Goal: Transaction & Acquisition: Purchase product/service

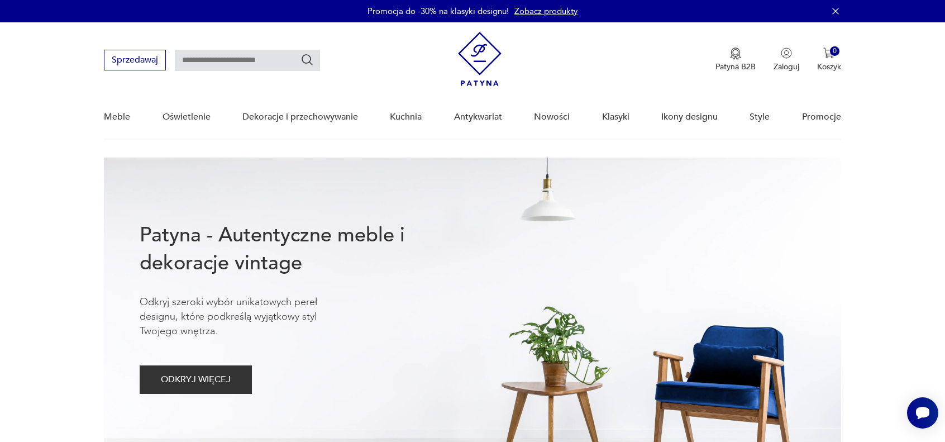
click at [187, 56] on input "text" at bounding box center [247, 60] width 145 height 21
type input "*********"
click at [308, 60] on icon "Szukaj" at bounding box center [306, 59] width 13 height 13
type input "*********"
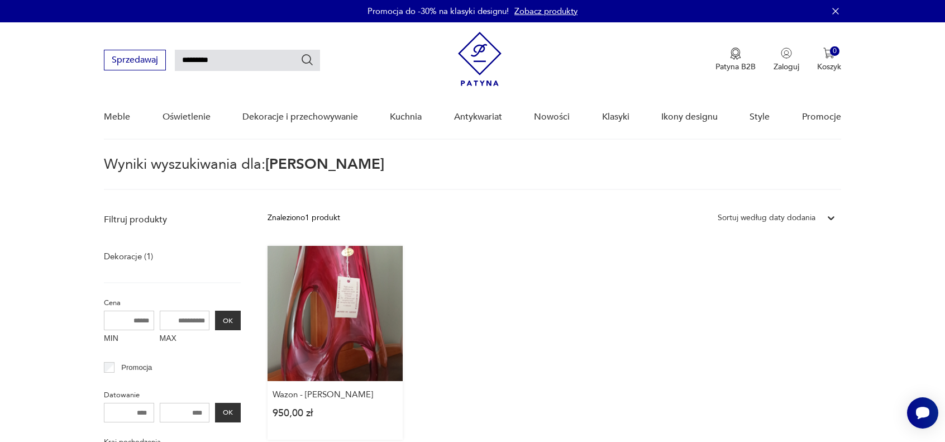
click at [338, 313] on link "Wazon - [PERSON_NAME] 950,00 zł" at bounding box center [334, 343] width 135 height 194
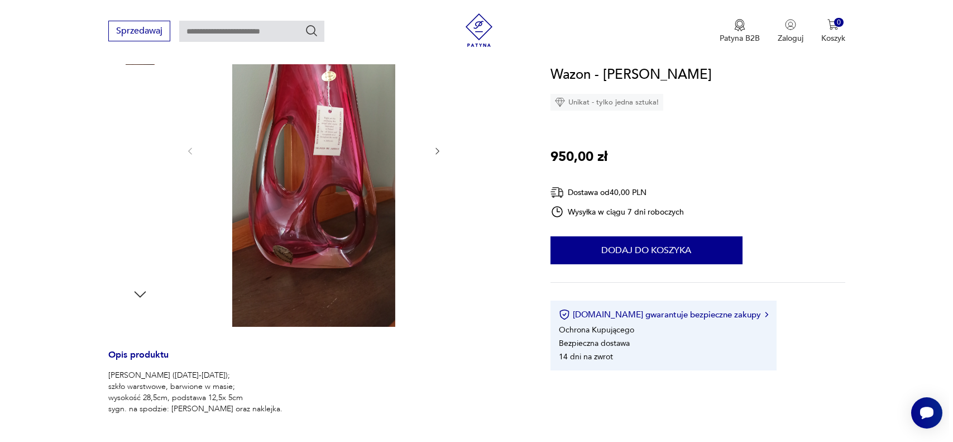
scroll to position [112, 0]
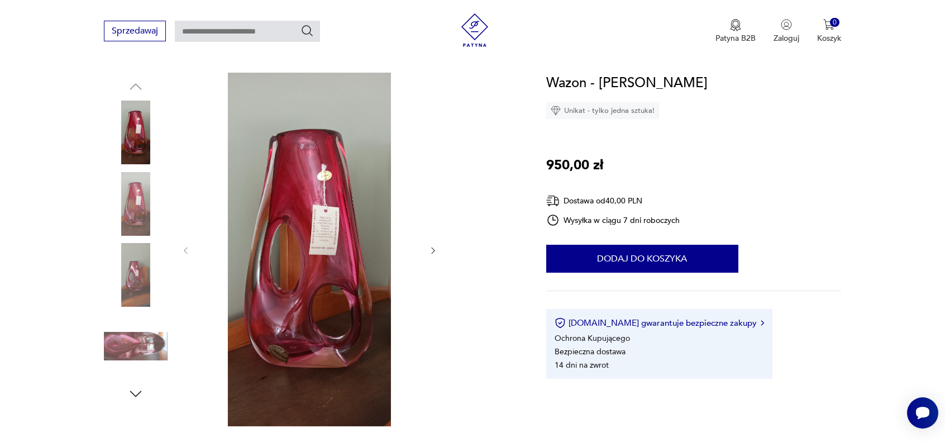
click at [318, 238] on img at bounding box center [310, 249] width 216 height 353
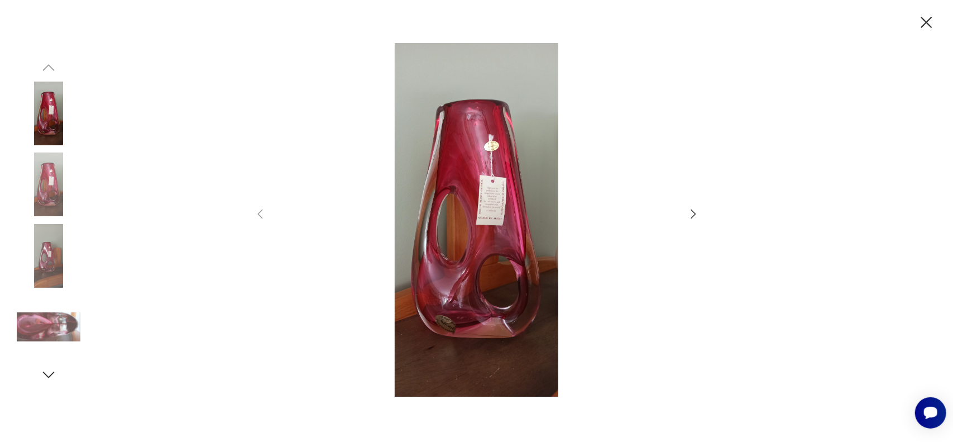
click at [466, 217] on img at bounding box center [477, 219] width 398 height 353
drag, startPoint x: 553, startPoint y: 221, endPoint x: 515, endPoint y: 229, distance: 38.3
drag, startPoint x: 515, startPoint y: 229, endPoint x: 691, endPoint y: 213, distance: 176.7
click at [691, 213] on icon "button" at bounding box center [693, 213] width 13 height 13
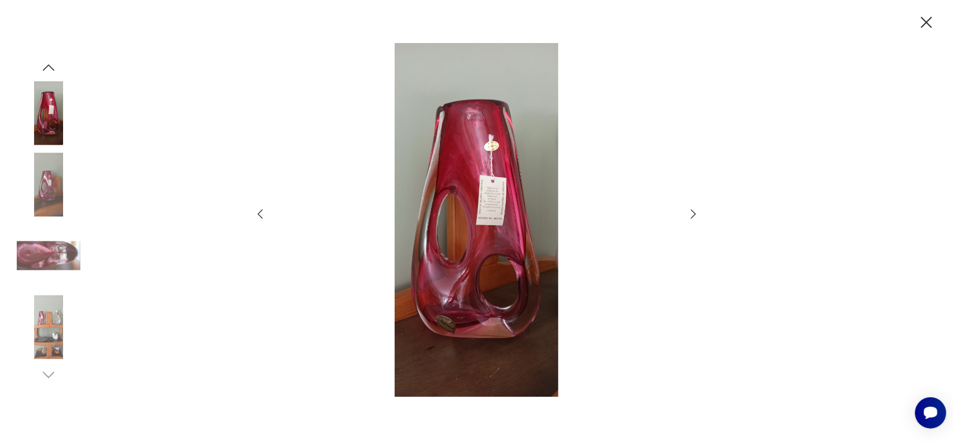
click at [691, 213] on icon "button" at bounding box center [693, 213] width 13 height 13
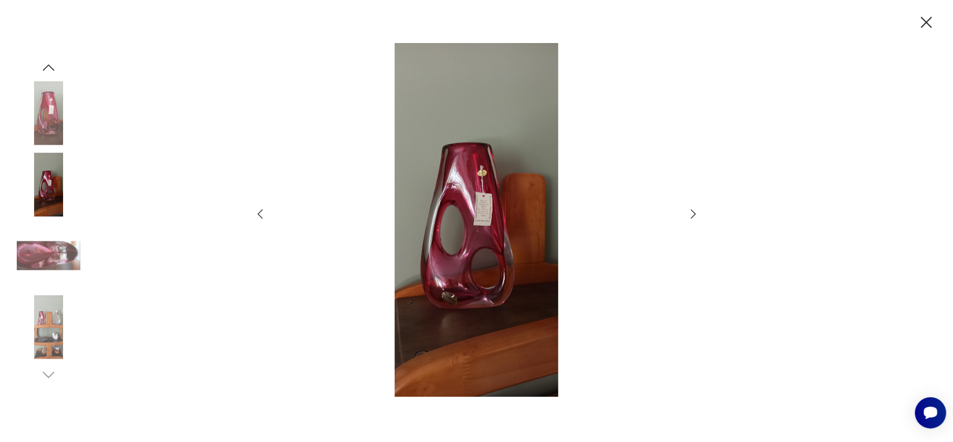
click at [691, 213] on icon "button" at bounding box center [693, 213] width 13 height 13
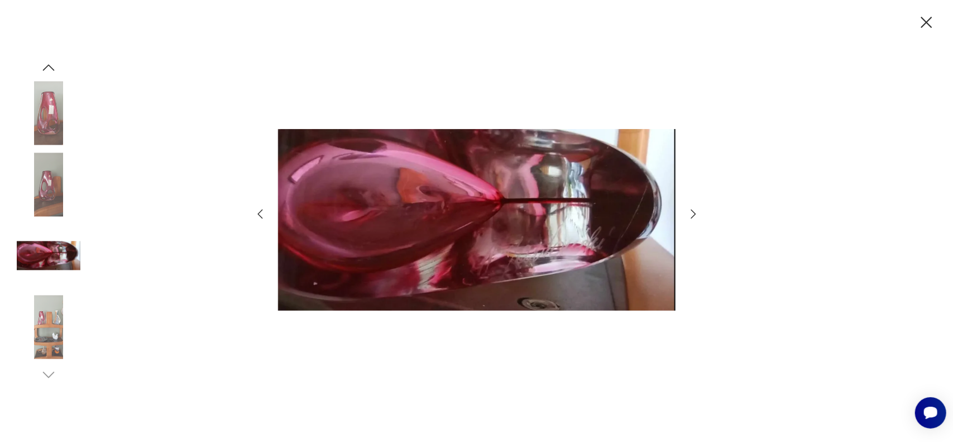
type input "*********"
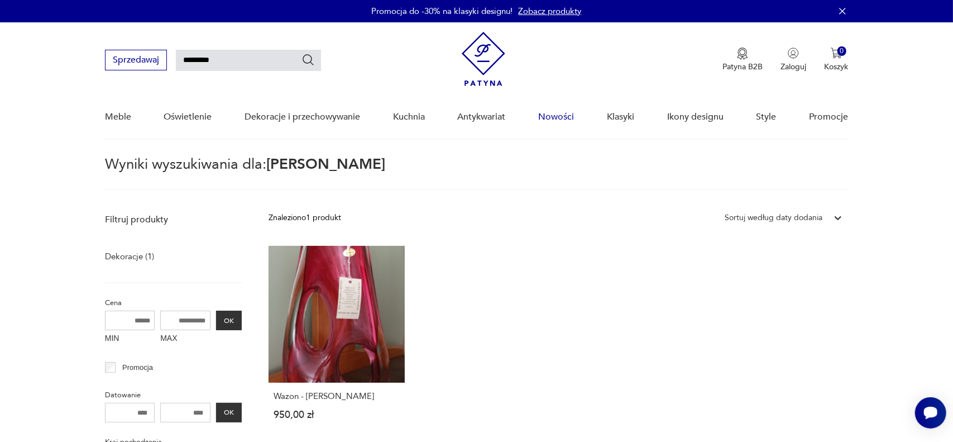
click at [563, 121] on link "Nowości" at bounding box center [556, 116] width 36 height 43
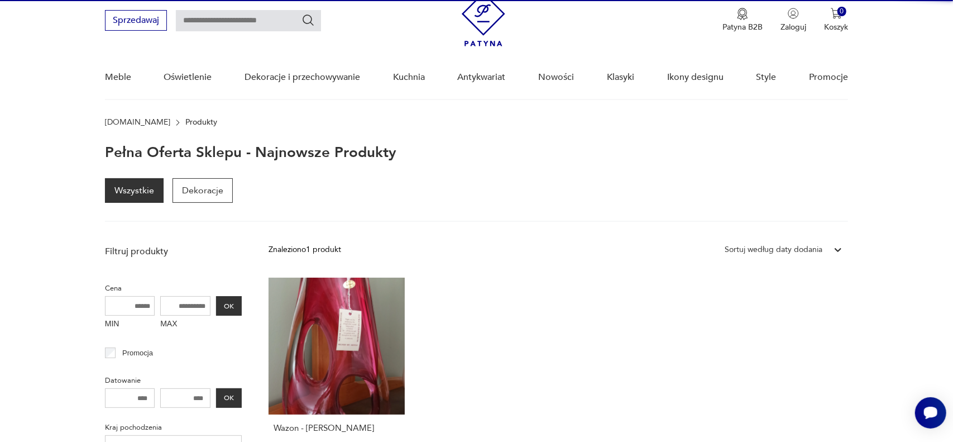
scroll to position [40, 0]
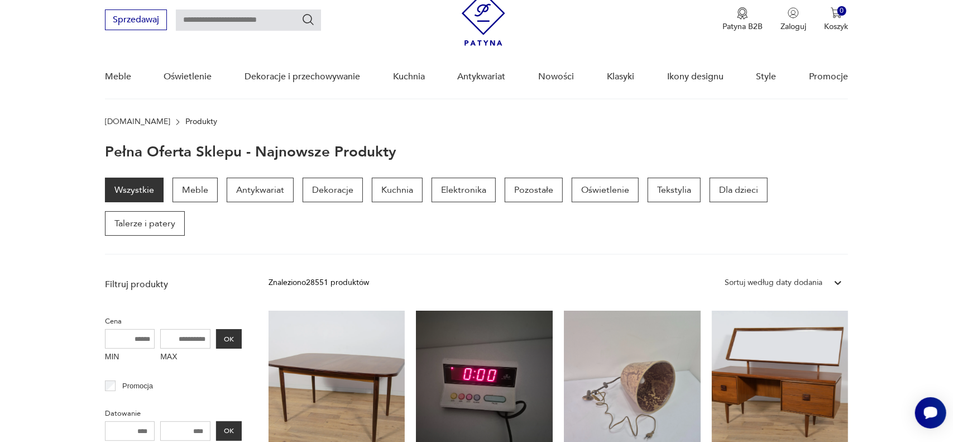
drag, startPoint x: 921, startPoint y: 352, endPoint x: 897, endPoint y: 305, distance: 52.7
click at [552, 75] on link "Nowości" at bounding box center [556, 76] width 36 height 43
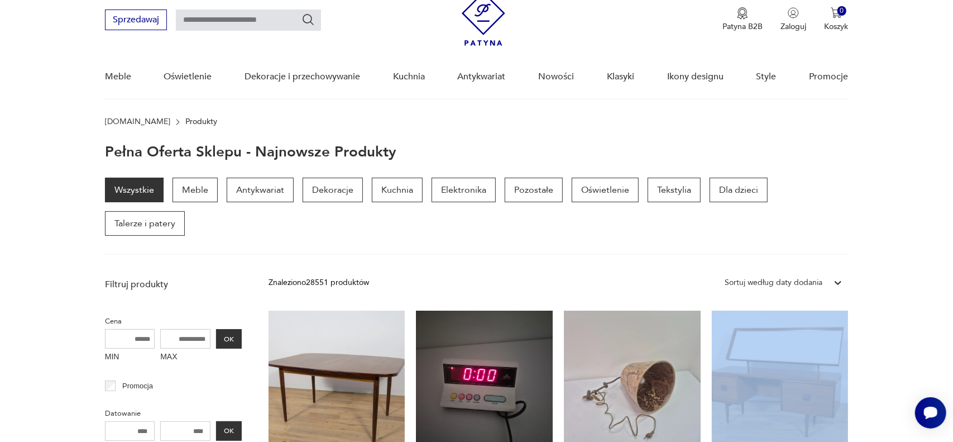
drag, startPoint x: 953, startPoint y: 432, endPoint x: 940, endPoint y: 322, distance: 110.2
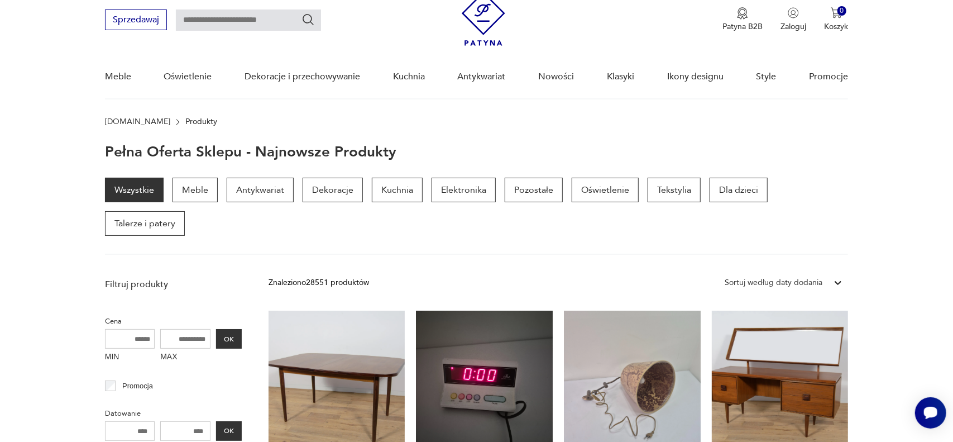
click at [18, 125] on section "[DOMAIN_NAME] Produkty" at bounding box center [476, 121] width 953 height 9
click at [774, 276] on div "Sortuj według daty dodania" at bounding box center [774, 282] width 98 height 12
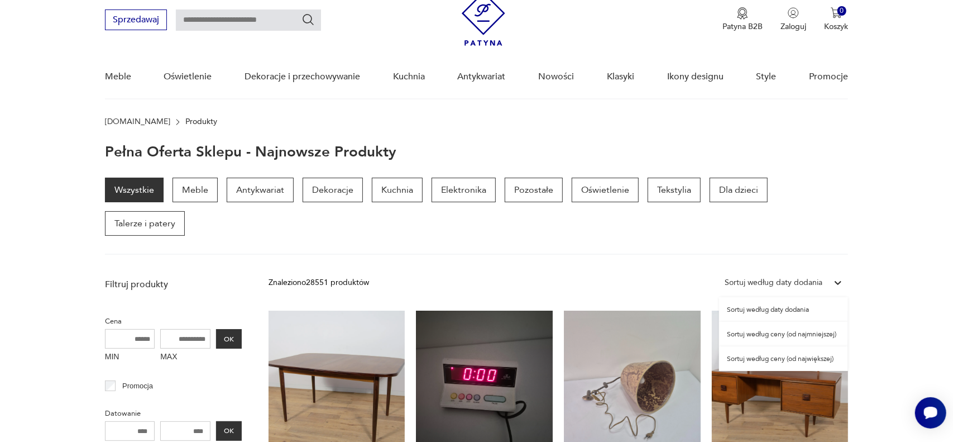
click at [797, 297] on div "Sortuj według daty dodania" at bounding box center [783, 309] width 129 height 25
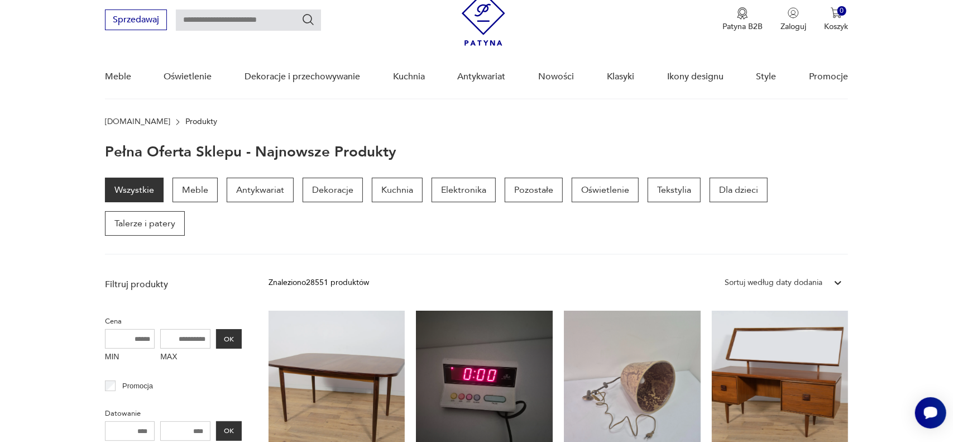
drag, startPoint x: 547, startPoint y: 266, endPoint x: 952, endPoint y: 240, distance: 405.8
click at [483, 16] on img at bounding box center [484, 19] width 44 height 54
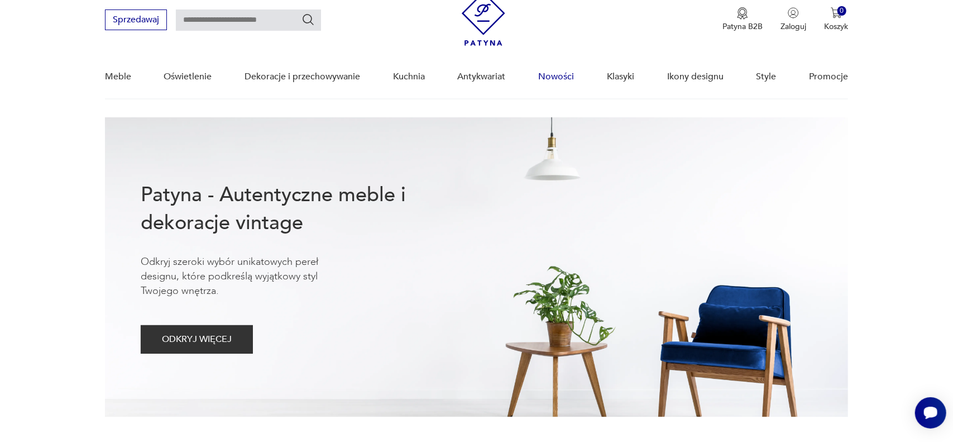
click at [559, 78] on link "Nowości" at bounding box center [556, 76] width 36 height 43
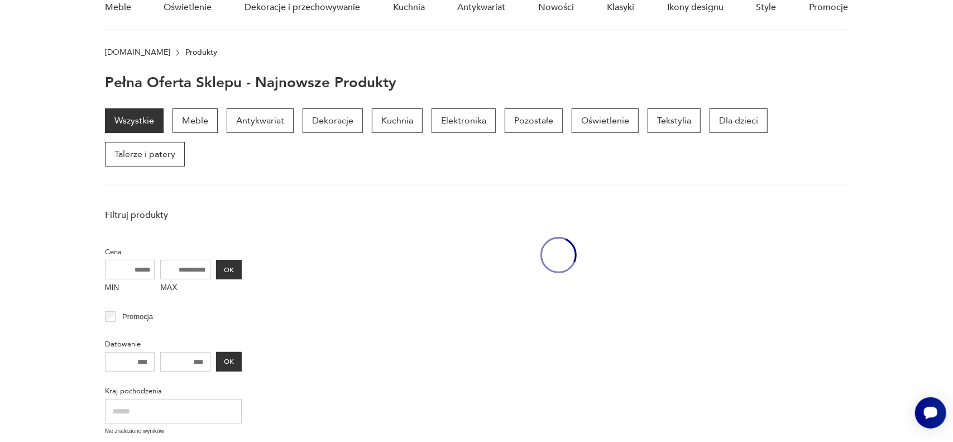
scroll to position [111, 0]
